Goal: Task Accomplishment & Management: Manage account settings

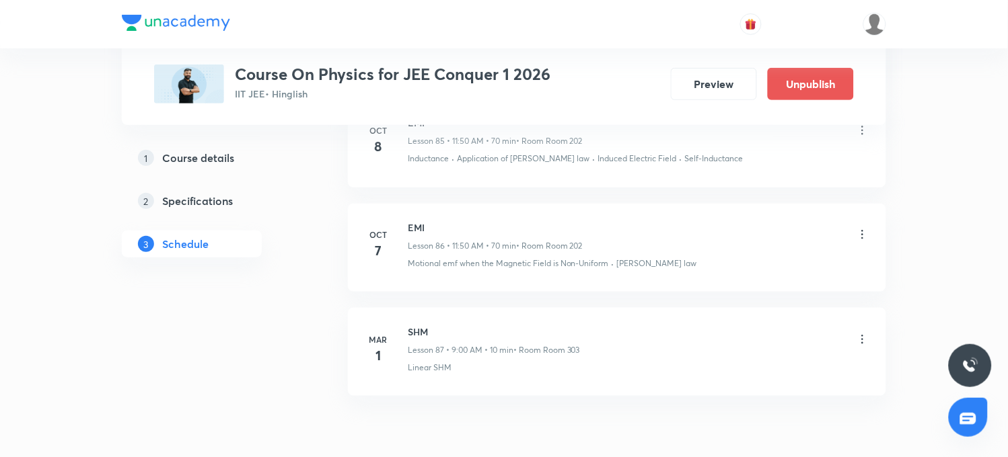
click at [862, 241] on icon at bounding box center [862, 234] width 13 height 13
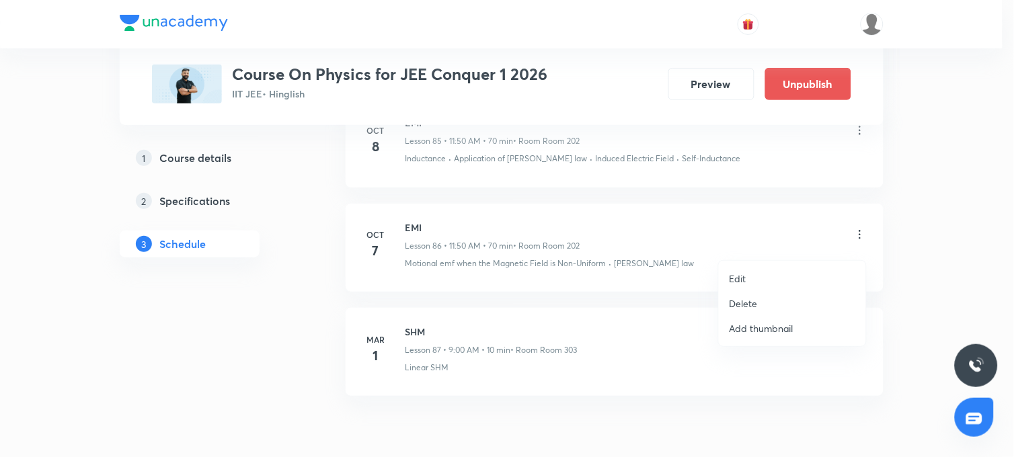
click at [740, 278] on p "Edit" at bounding box center [738, 279] width 17 height 14
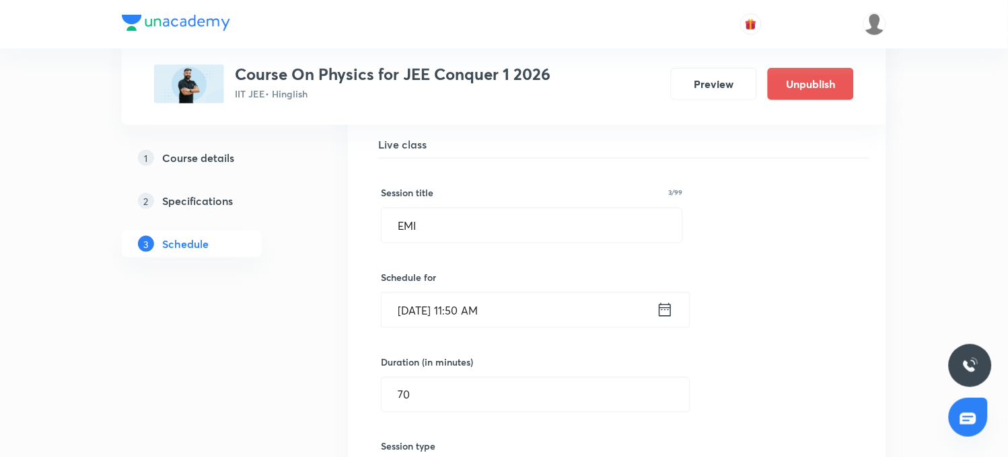
scroll to position [9298, 0]
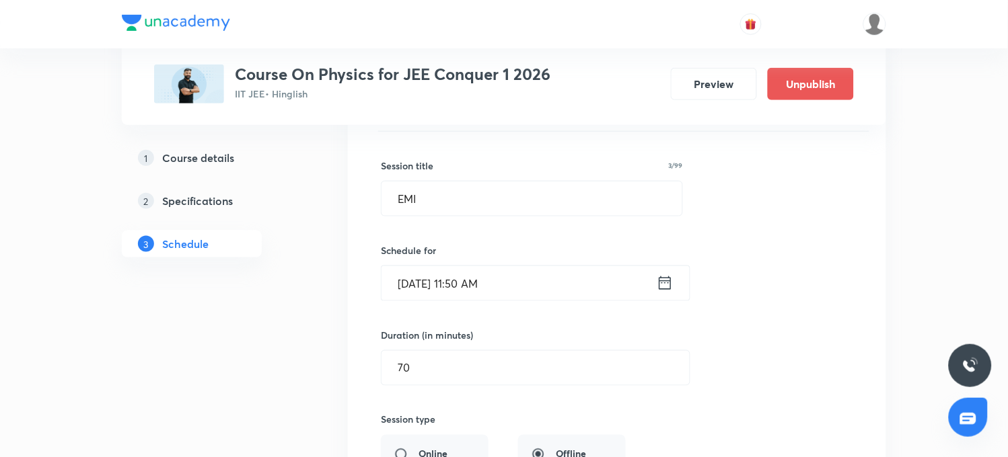
click at [474, 298] on input "[DATE] 11:50 AM" at bounding box center [518, 283] width 275 height 34
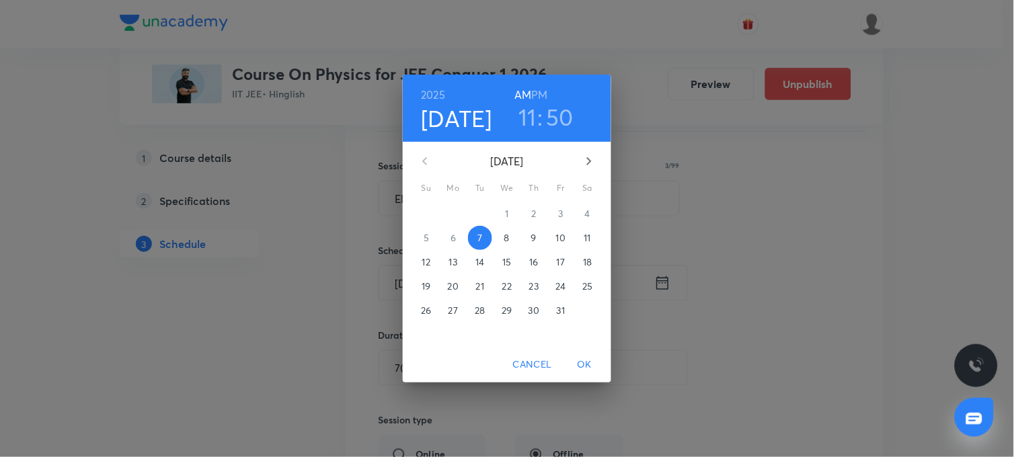
click at [561, 122] on h3 "50" at bounding box center [560, 117] width 28 height 28
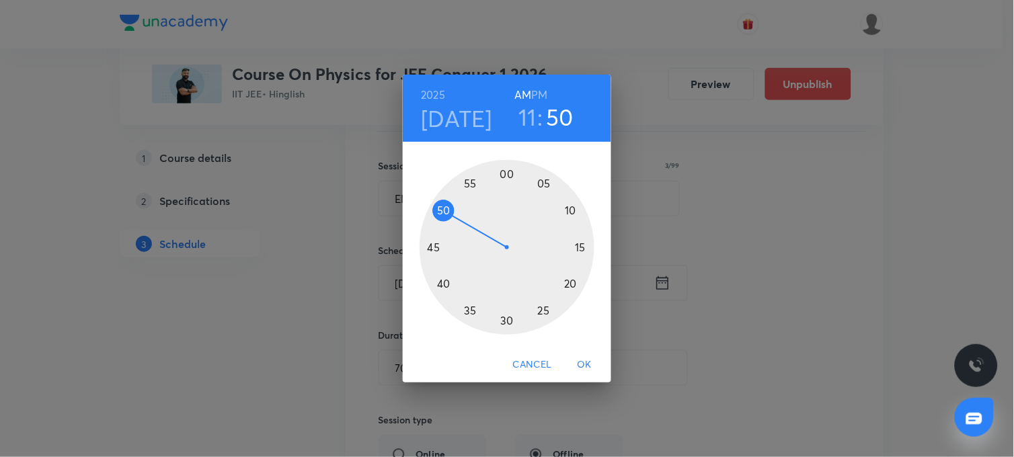
click at [527, 122] on h3 "11" at bounding box center [528, 117] width 18 height 28
click at [539, 97] on h6 "PM" at bounding box center [540, 94] width 16 height 19
click at [506, 175] on div at bounding box center [507, 247] width 175 height 175
click at [545, 186] on div at bounding box center [507, 247] width 175 height 175
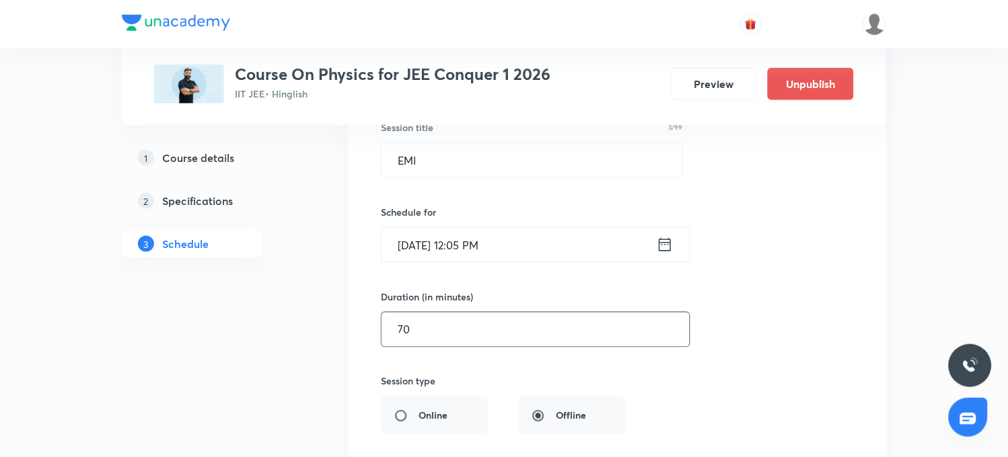
scroll to position [9373, 0]
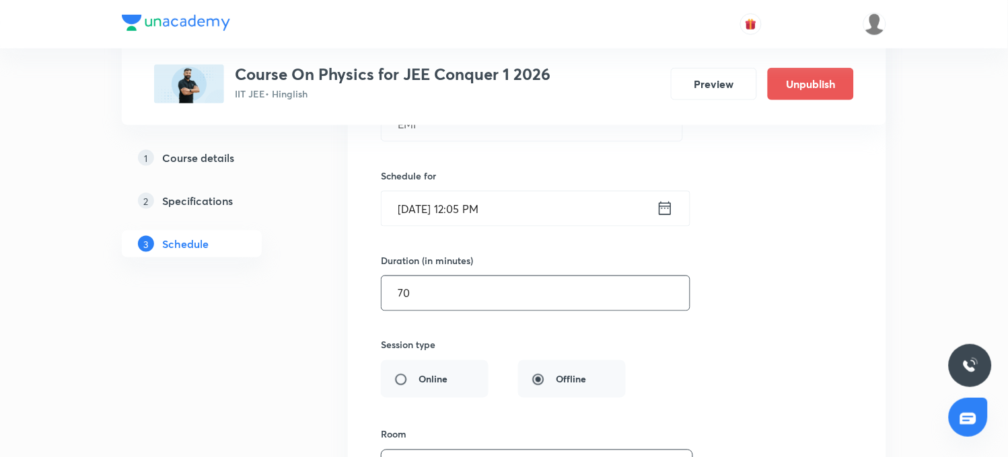
click at [413, 304] on input "70" at bounding box center [535, 293] width 308 height 34
type input "7"
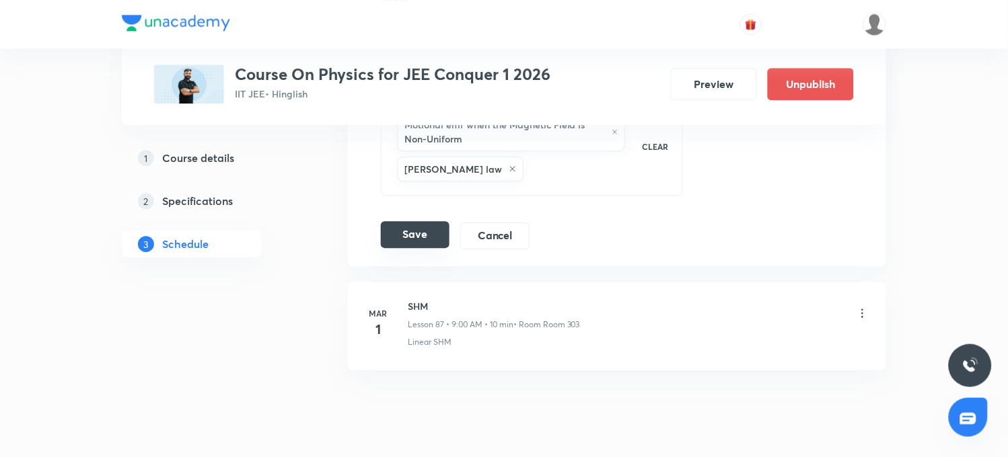
scroll to position [9822, 0]
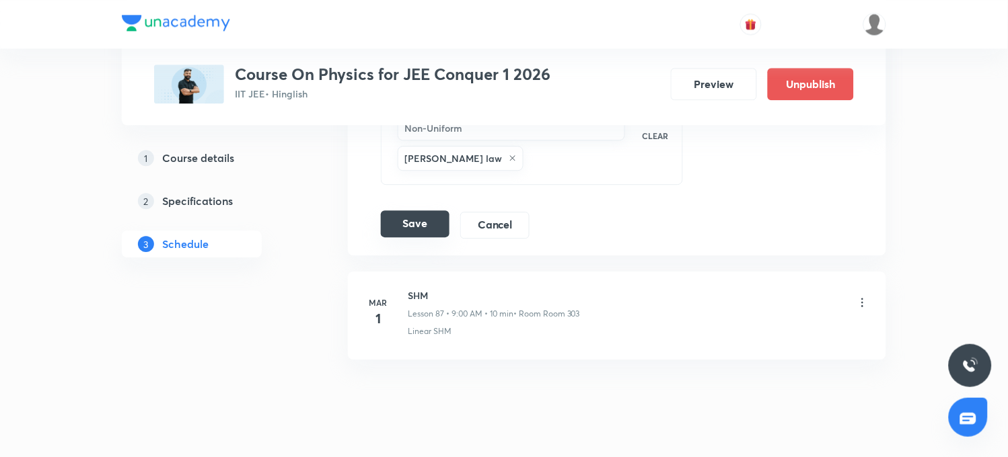
type input "55"
click at [438, 237] on button "Save" at bounding box center [415, 224] width 69 height 27
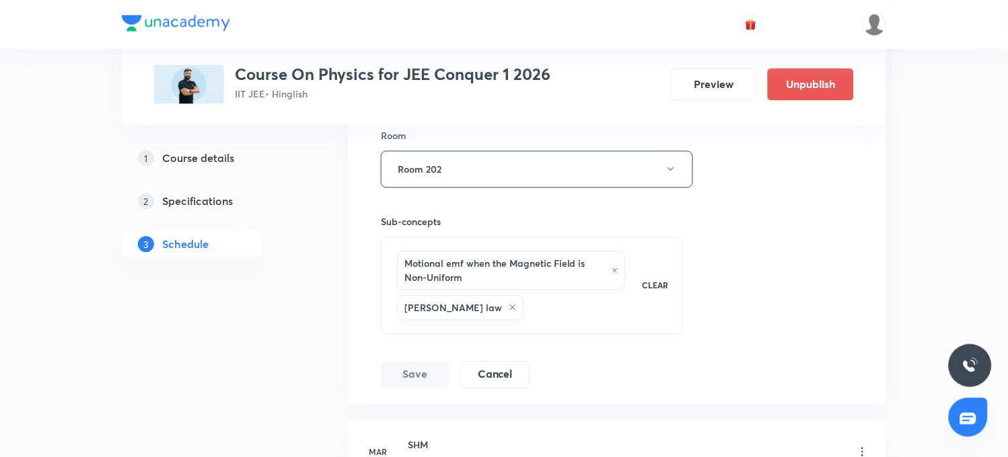
scroll to position [9298, 0]
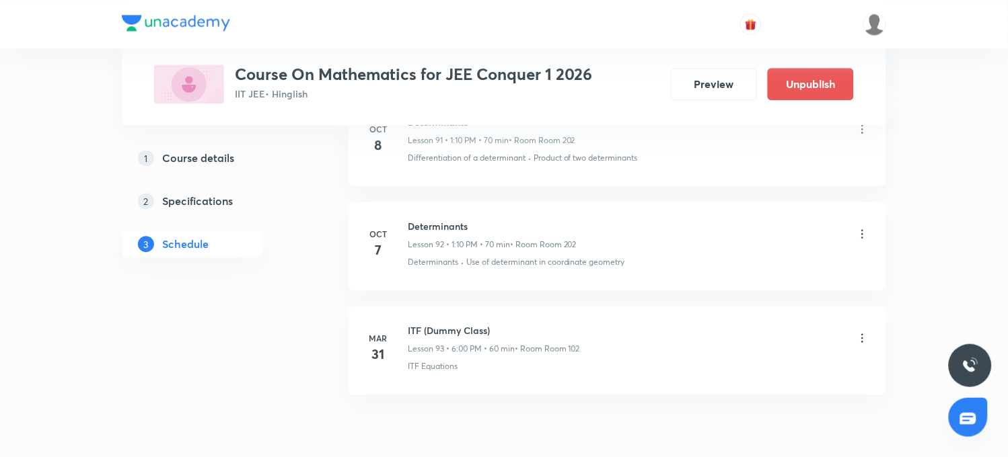
scroll to position [9727, 0]
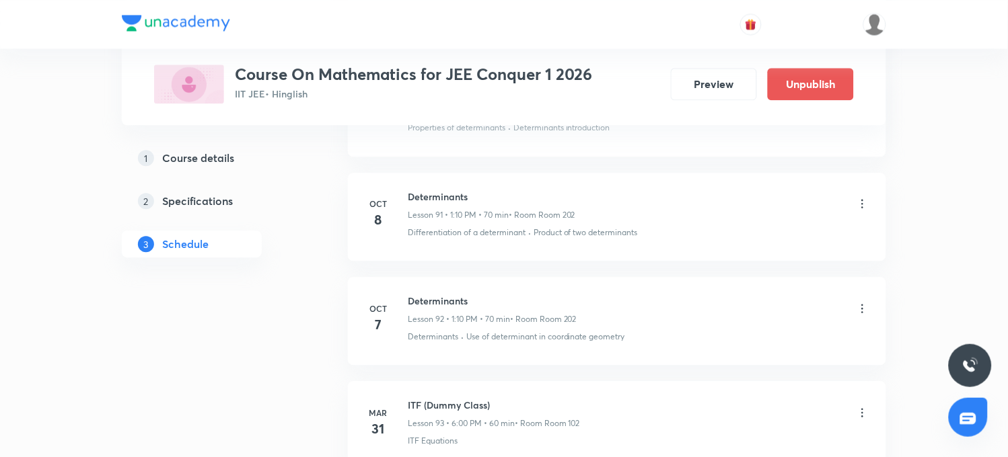
click at [864, 315] on icon at bounding box center [862, 308] width 13 height 13
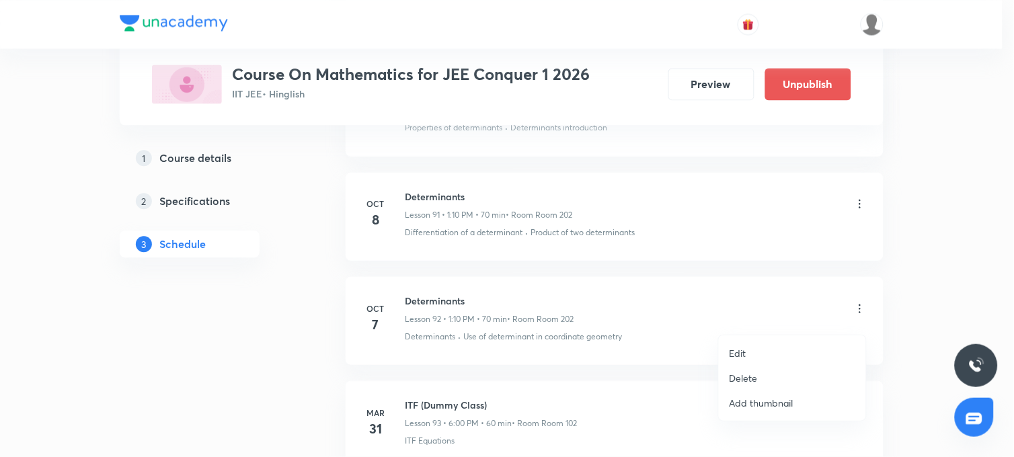
click at [734, 356] on p "Edit" at bounding box center [738, 353] width 17 height 14
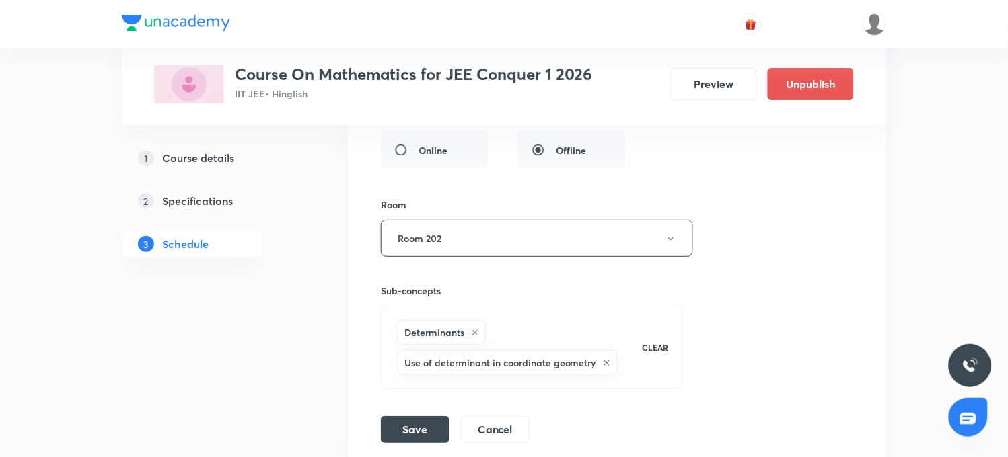
scroll to position [10251, 0]
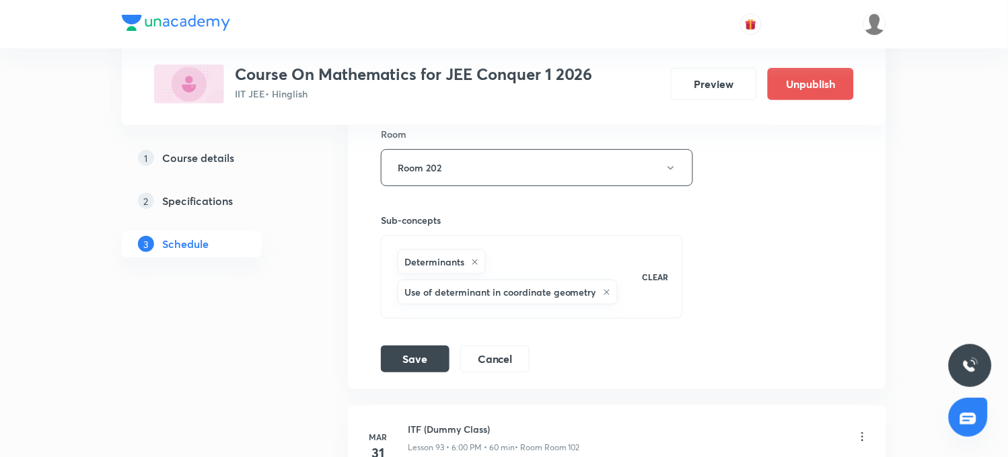
click at [657, 283] on p "CLEAR" at bounding box center [655, 277] width 26 height 12
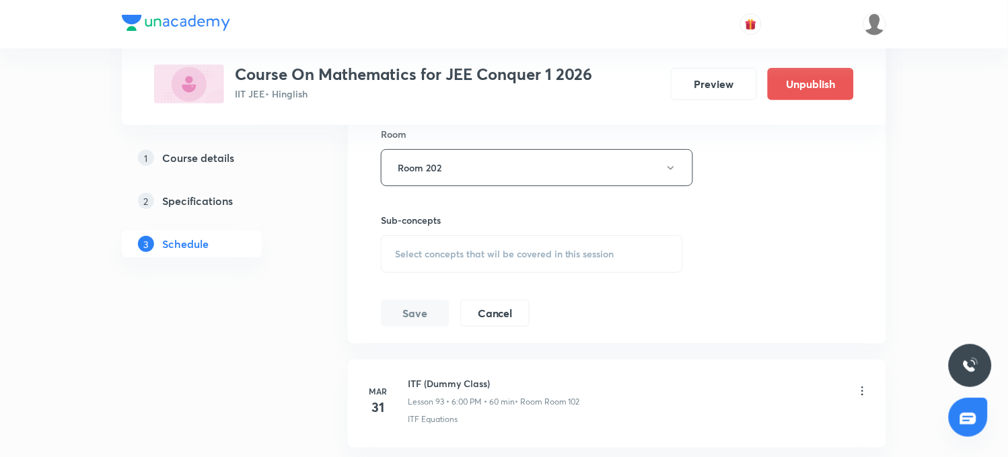
click at [443, 254] on div "Select concepts that wil be covered in this session" at bounding box center [532, 254] width 302 height 38
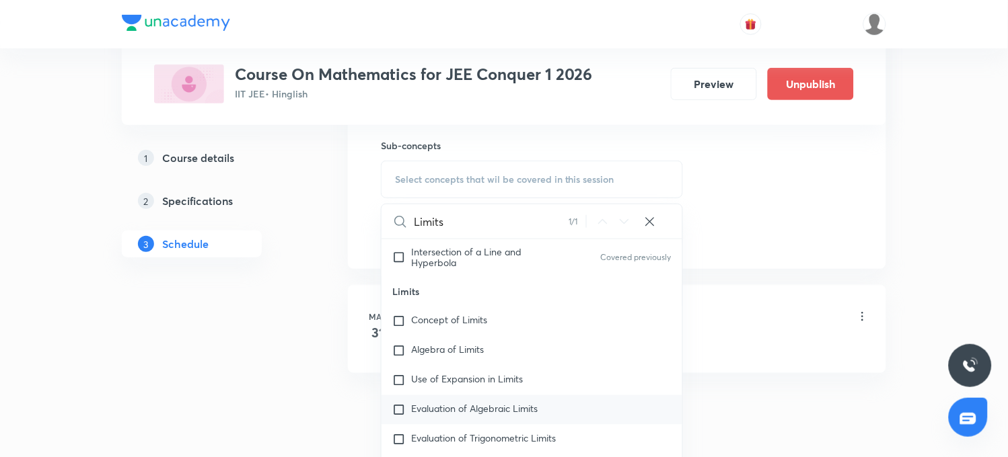
scroll to position [10481, 0]
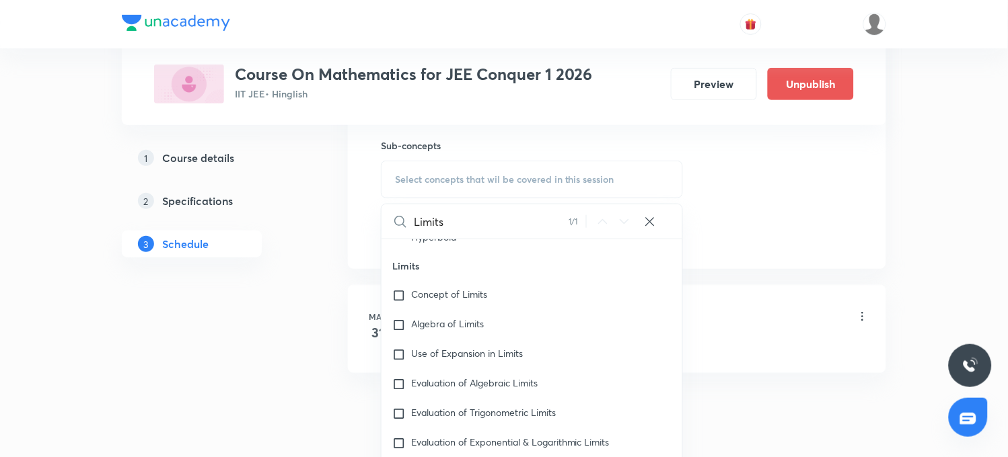
type input "Limits"
drag, startPoint x: 392, startPoint y: 289, endPoint x: 427, endPoint y: 289, distance: 35.0
click at [427, 281] on p "Limits" at bounding box center [531, 266] width 301 height 30
copy p "Limits"
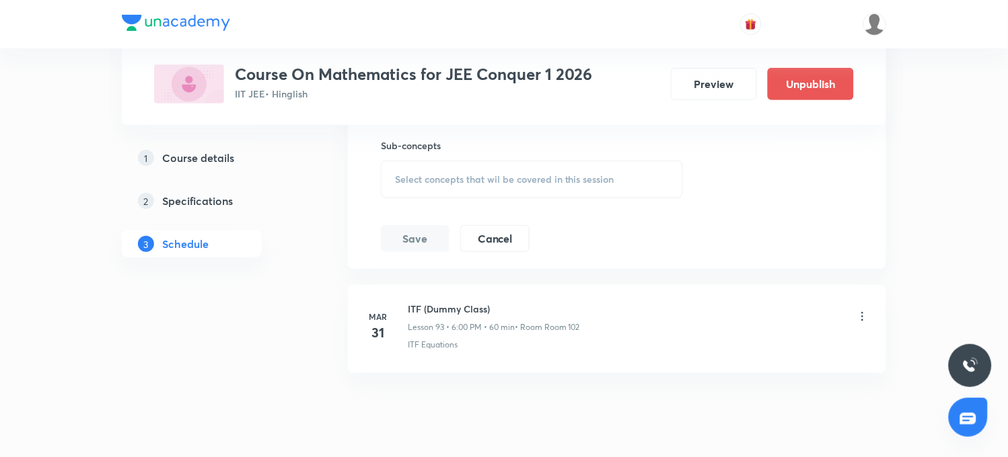
click at [453, 184] on div "Select concepts that wil be covered in this session" at bounding box center [532, 180] width 302 height 38
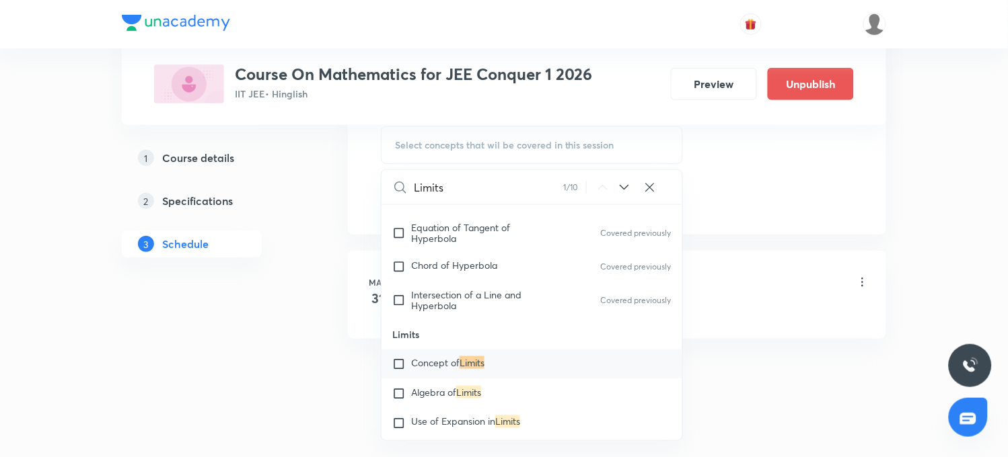
scroll to position [10379, 0]
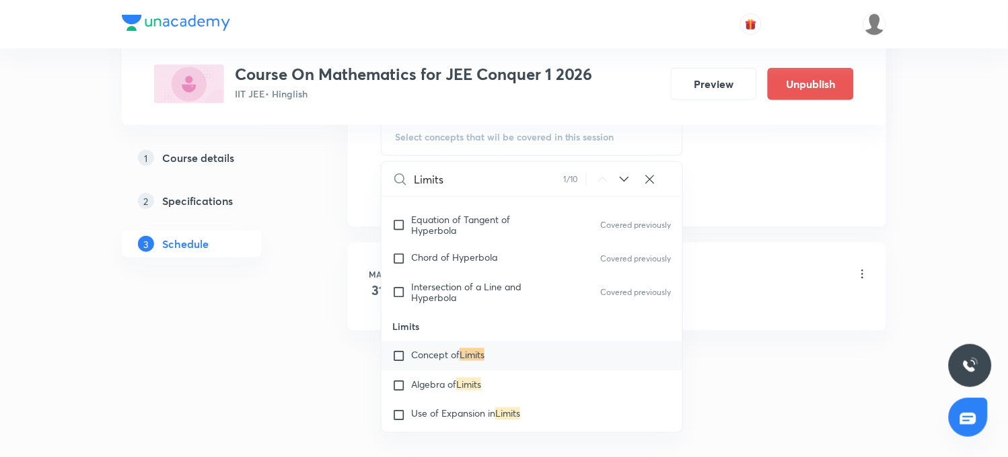
type input "Limits"
click at [414, 361] on span "Concept of" at bounding box center [435, 354] width 48 height 13
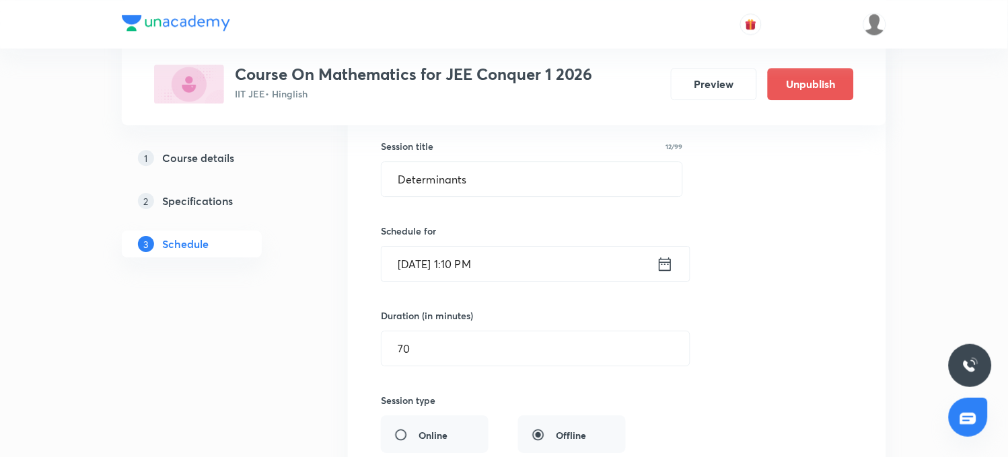
scroll to position [9856, 0]
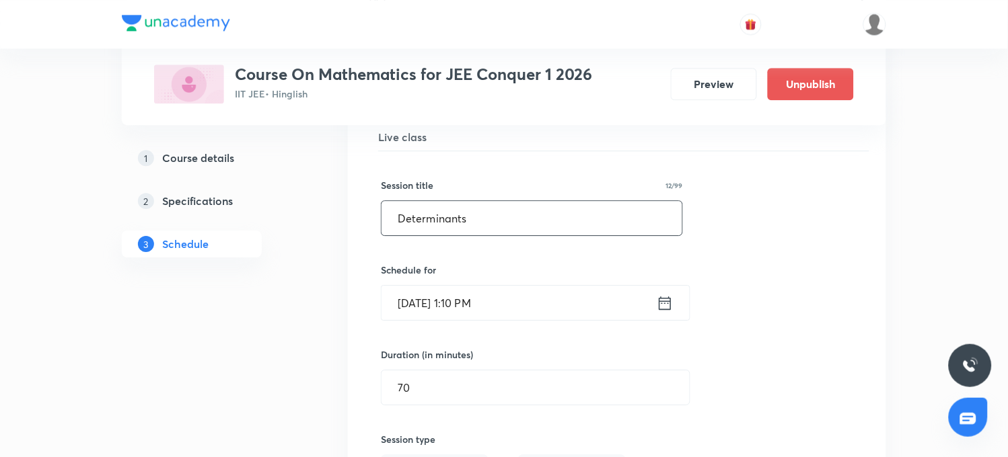
drag, startPoint x: 473, startPoint y: 229, endPoint x: 346, endPoint y: 227, distance: 126.5
paste input "Limi"
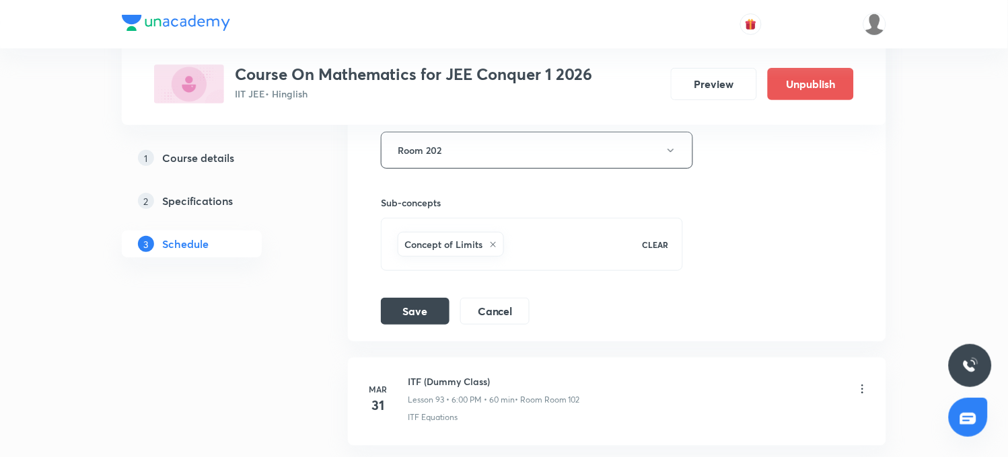
scroll to position [10304, 0]
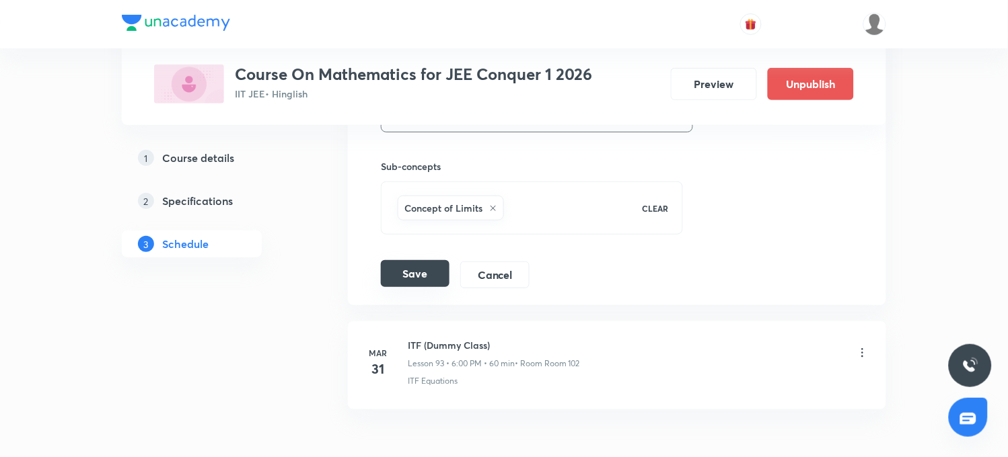
type input "Limits"
click at [404, 286] on button "Save" at bounding box center [415, 273] width 69 height 27
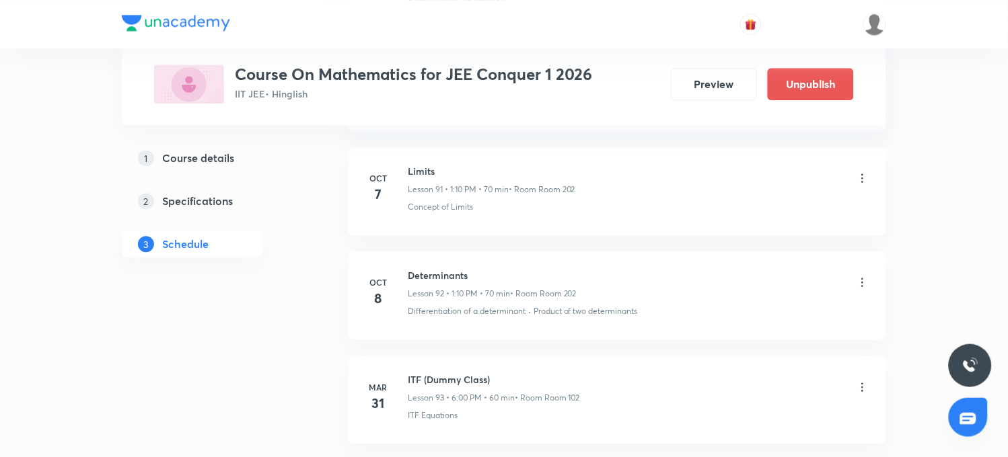
scroll to position [9727, 0]
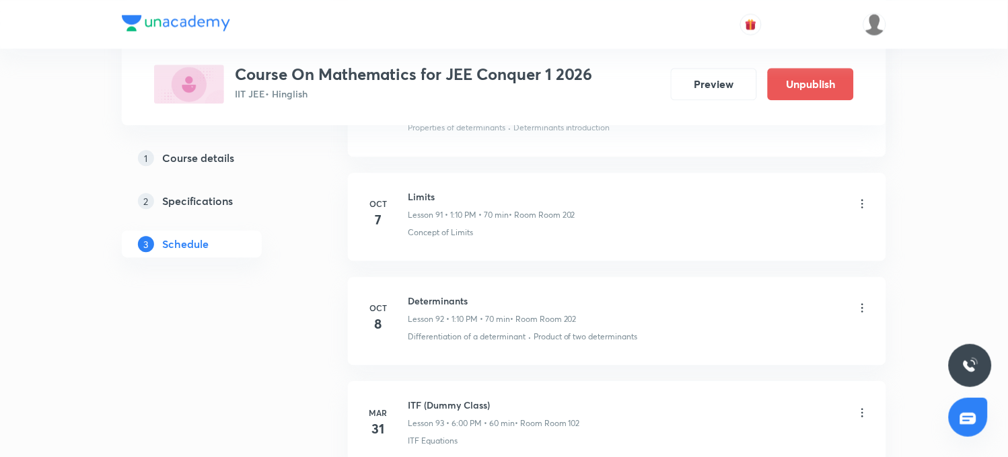
click at [862, 315] on icon at bounding box center [862, 307] width 13 height 13
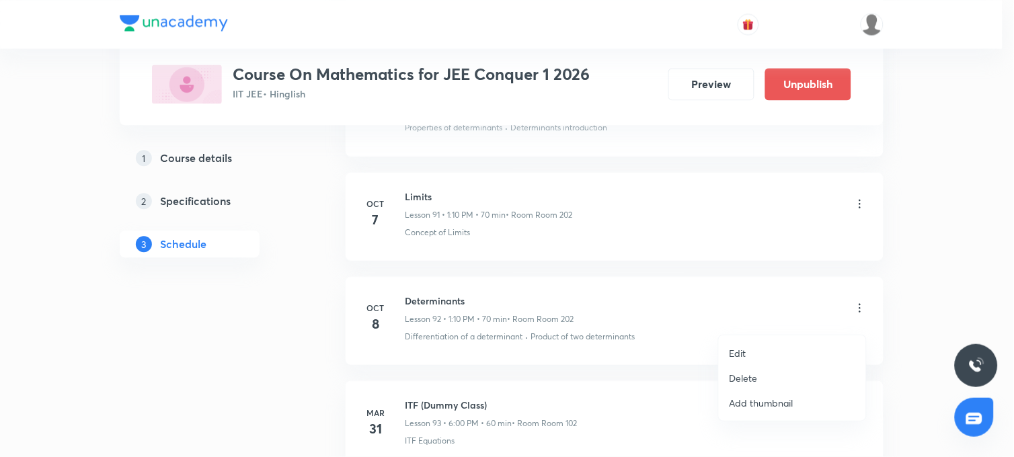
click at [736, 357] on p "Edit" at bounding box center [738, 353] width 17 height 14
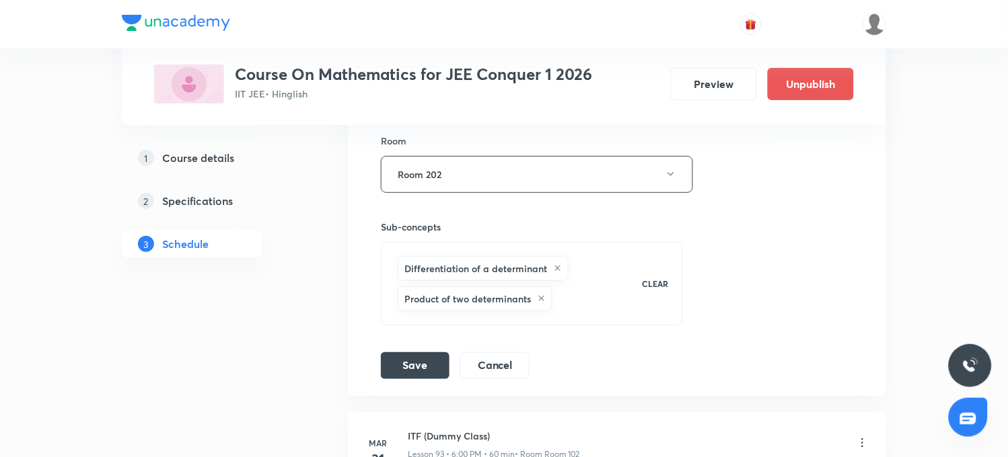
scroll to position [10251, 0]
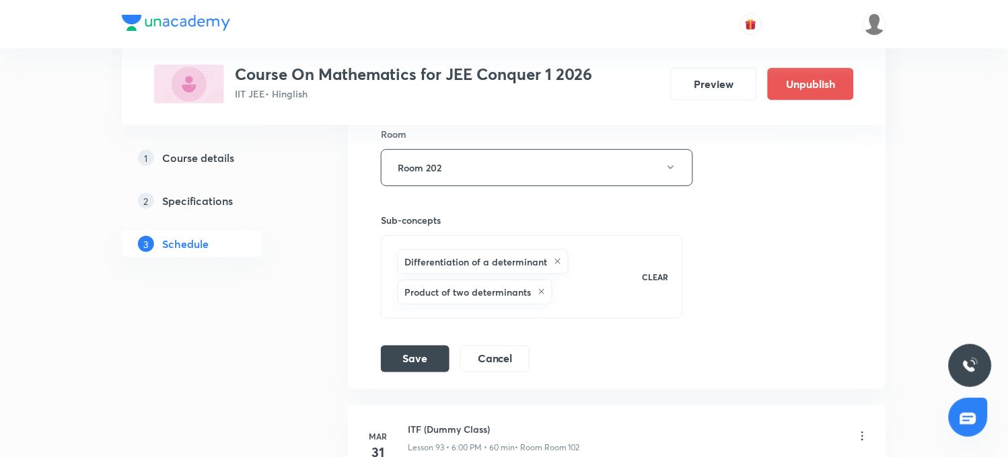
click at [659, 283] on p "CLEAR" at bounding box center [655, 277] width 26 height 12
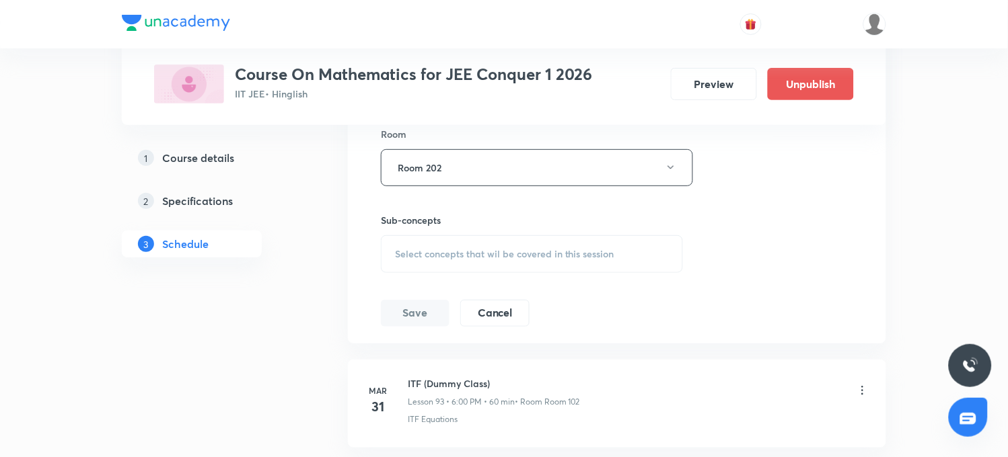
click at [430, 260] on span "Select concepts that wil be covered in this session" at bounding box center [504, 254] width 219 height 11
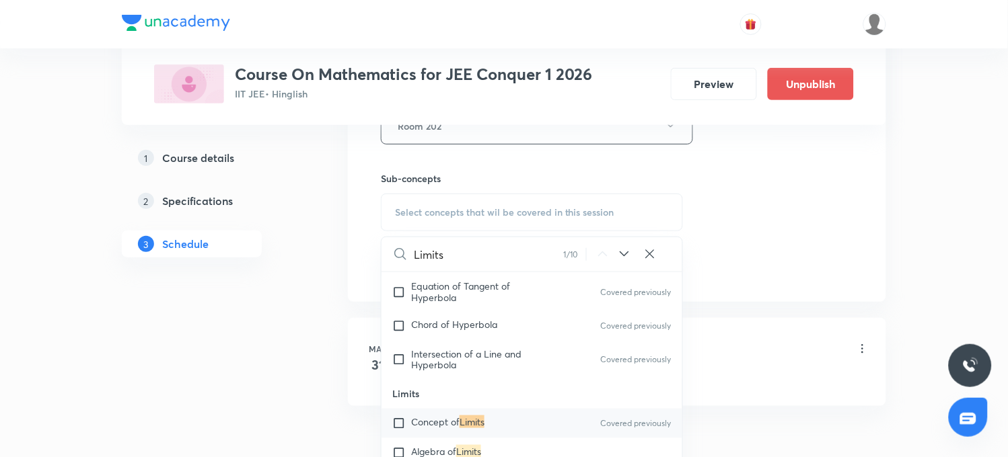
scroll to position [10379, 0]
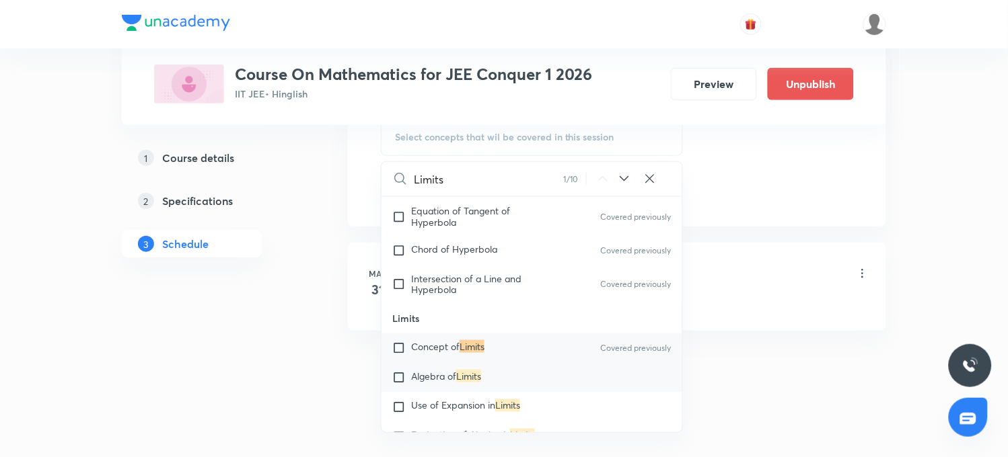
type input "Limits"
click at [417, 383] on span "Algebra of" at bounding box center [433, 376] width 45 height 13
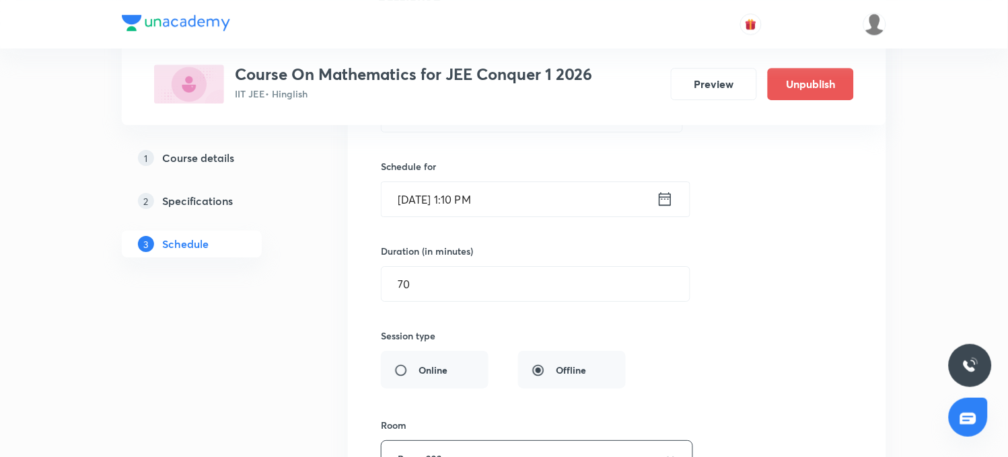
scroll to position [9930, 0]
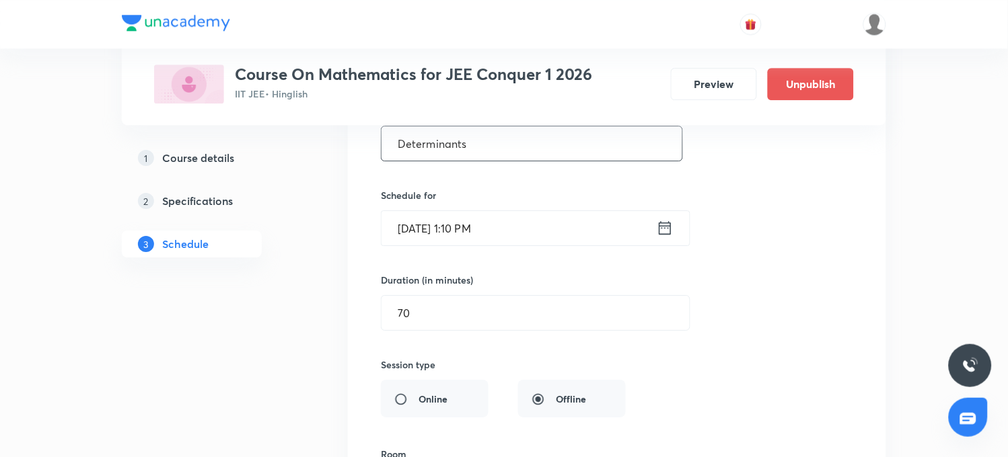
drag, startPoint x: 496, startPoint y: 152, endPoint x: 358, endPoint y: 151, distance: 137.2
click at [358, 151] on li "Determinants Lesson 92 • Room Room 202 Differentiation of a determinant · Produ…" at bounding box center [617, 339] width 538 height 681
paste input "Limi"
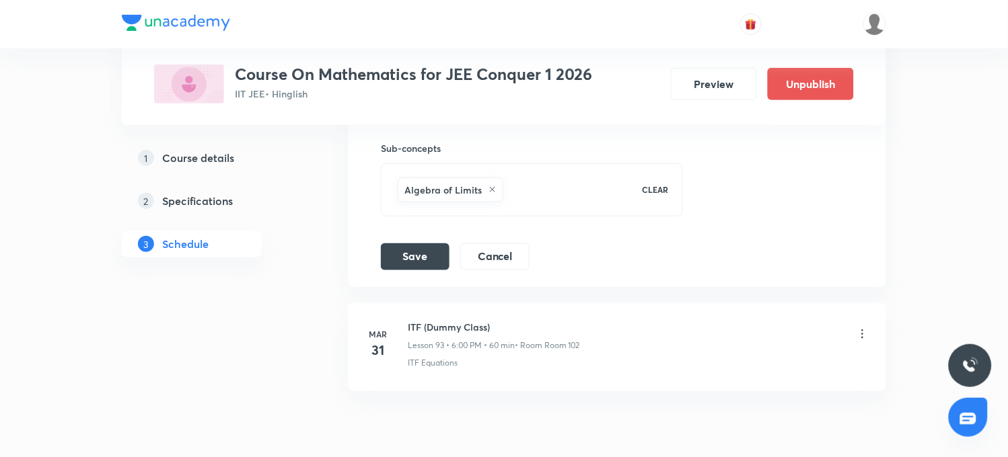
scroll to position [10379, 0]
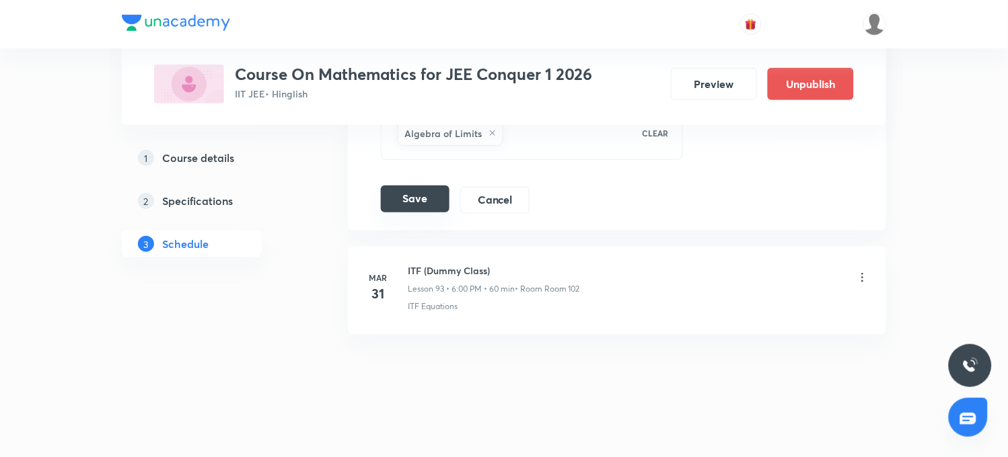
type input "Limits"
click at [426, 212] on button "Save" at bounding box center [415, 199] width 69 height 27
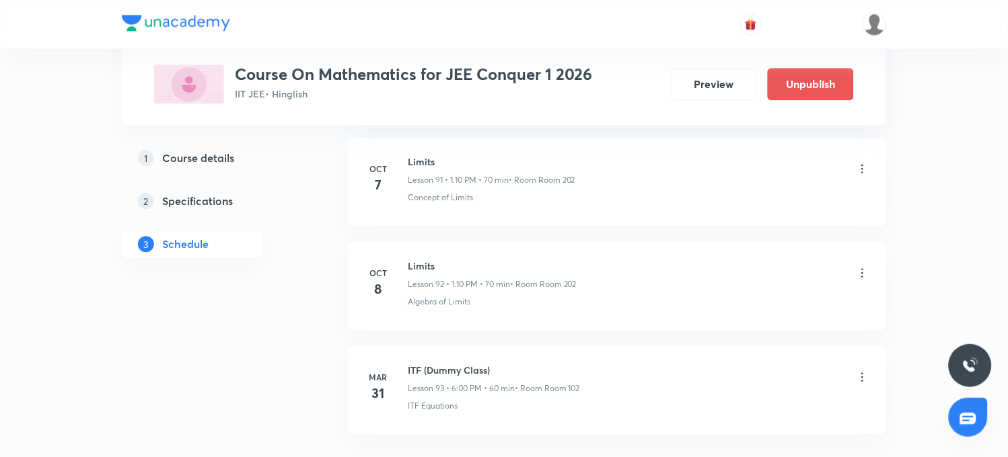
scroll to position [9727, 0]
